Goal: Transaction & Acquisition: Obtain resource

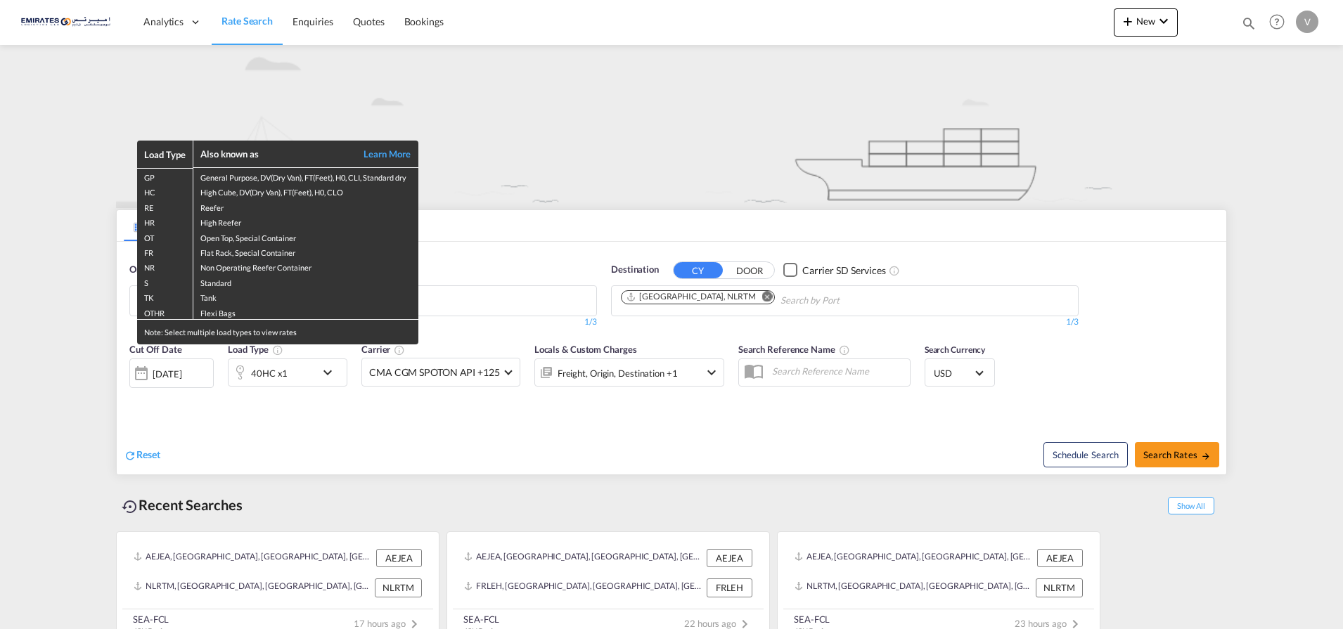
click at [662, 464] on div "Load Type Also known as Learn More GP General Purpose, DV(Dry Van), FT(Feet), H…" at bounding box center [671, 314] width 1343 height 629
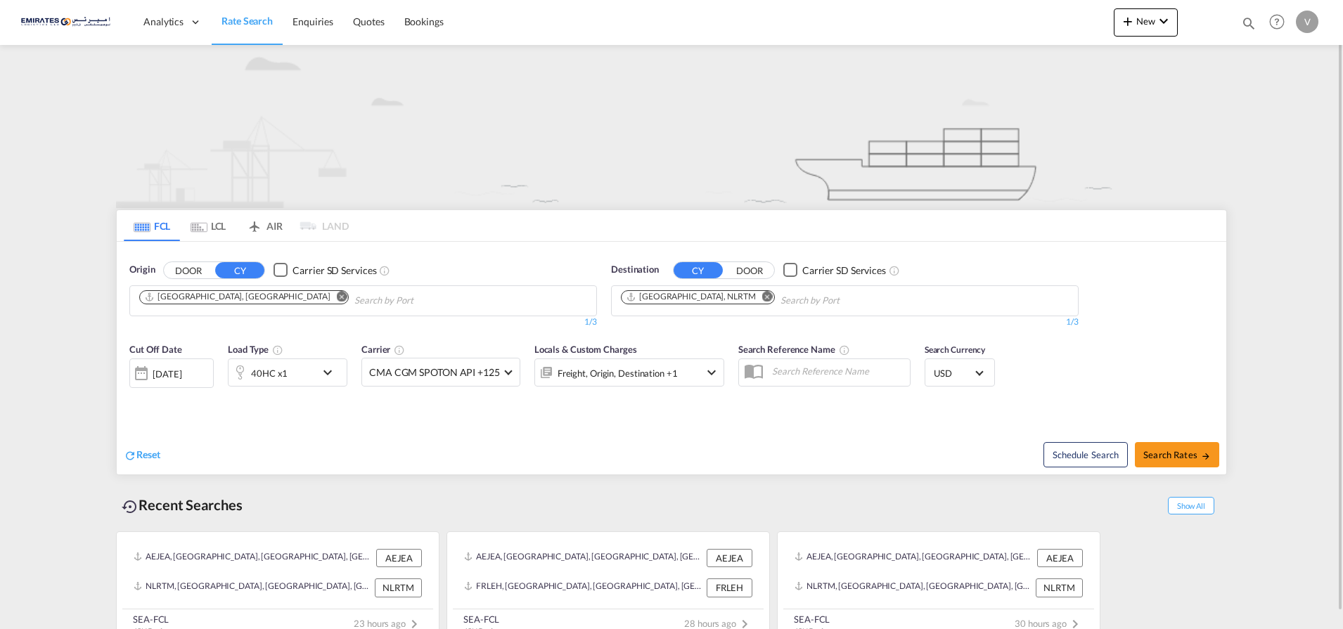
click at [762, 295] on md-icon "Remove" at bounding box center [767, 296] width 11 height 11
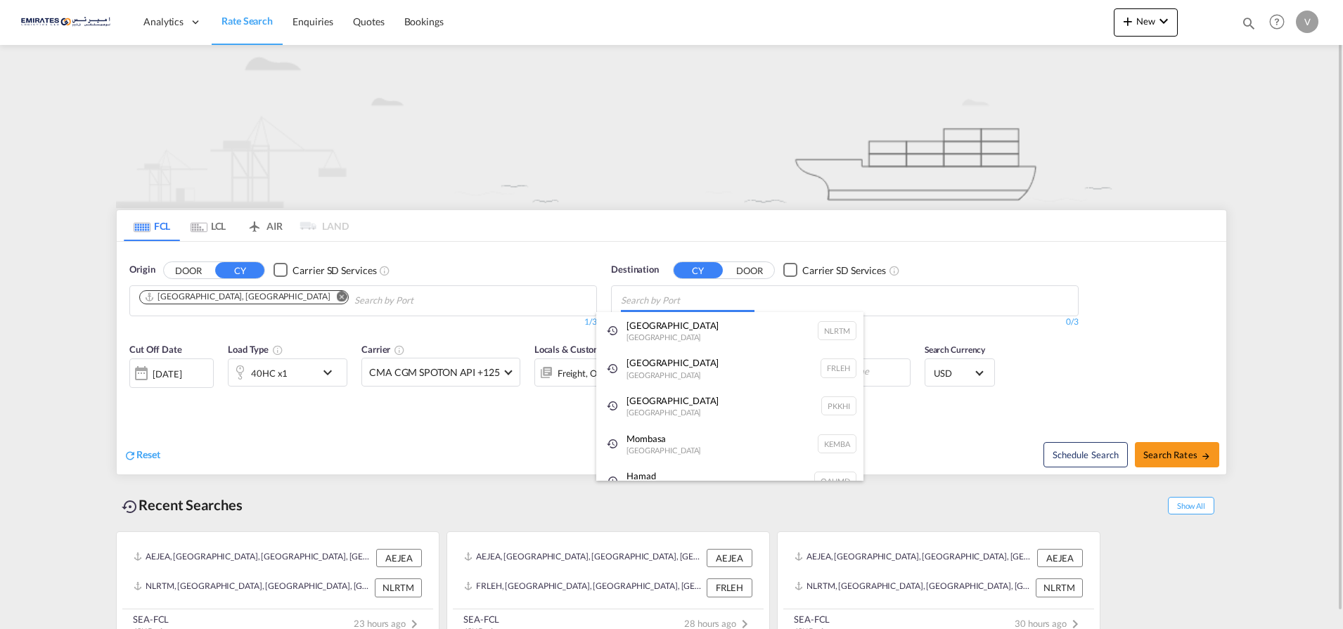
click at [683, 298] on body "Analytics Dashboard Rate Search Enquiries Quotes Bookings" at bounding box center [671, 314] width 1343 height 629
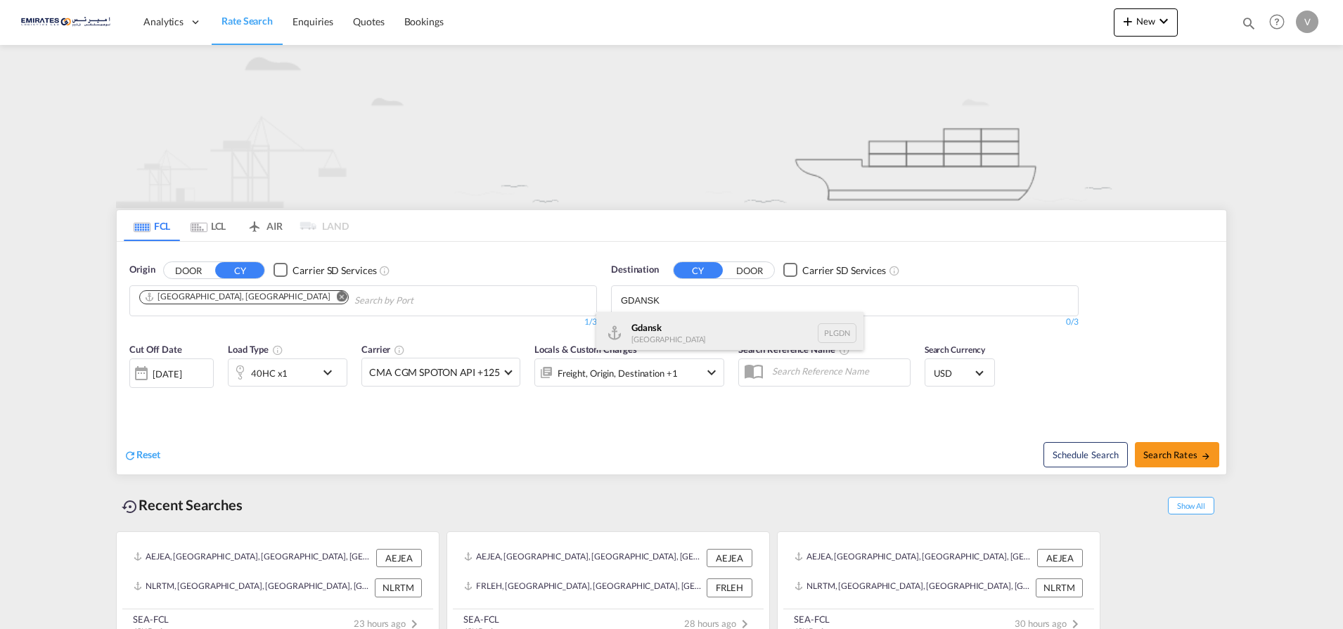
type input "GDANSK"
click at [638, 330] on div "Gdansk [GEOGRAPHIC_DATA] PLGDN" at bounding box center [729, 333] width 267 height 42
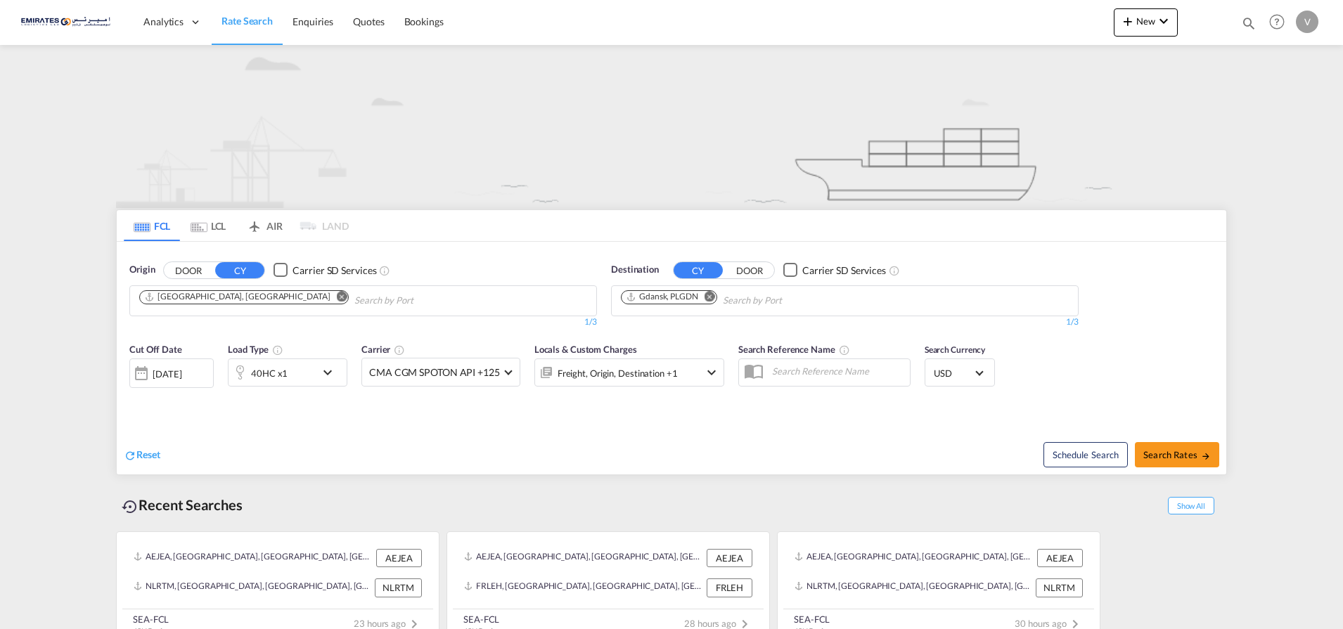
click at [1163, 451] on span "Search Rates" at bounding box center [1176, 454] width 67 height 11
type input "AEJEA to PLGDN / [DATE]"
